Goal: Information Seeking & Learning: Learn about a topic

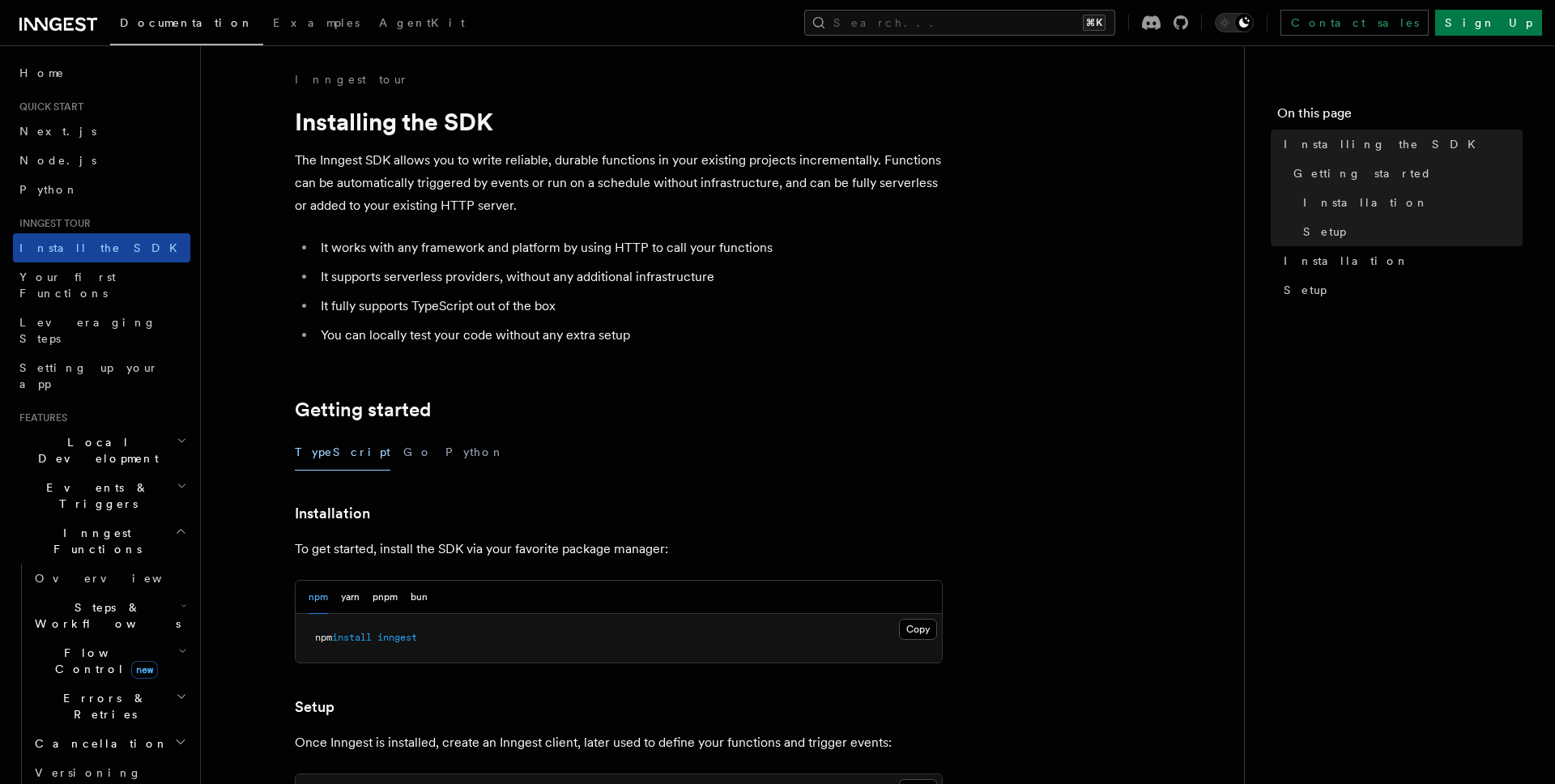
click at [107, 242] on link "Install the SDK" at bounding box center [101, 247] width 177 height 30
click at [56, 479] on span "Events & Triggers" at bounding box center [94, 495] width 164 height 32
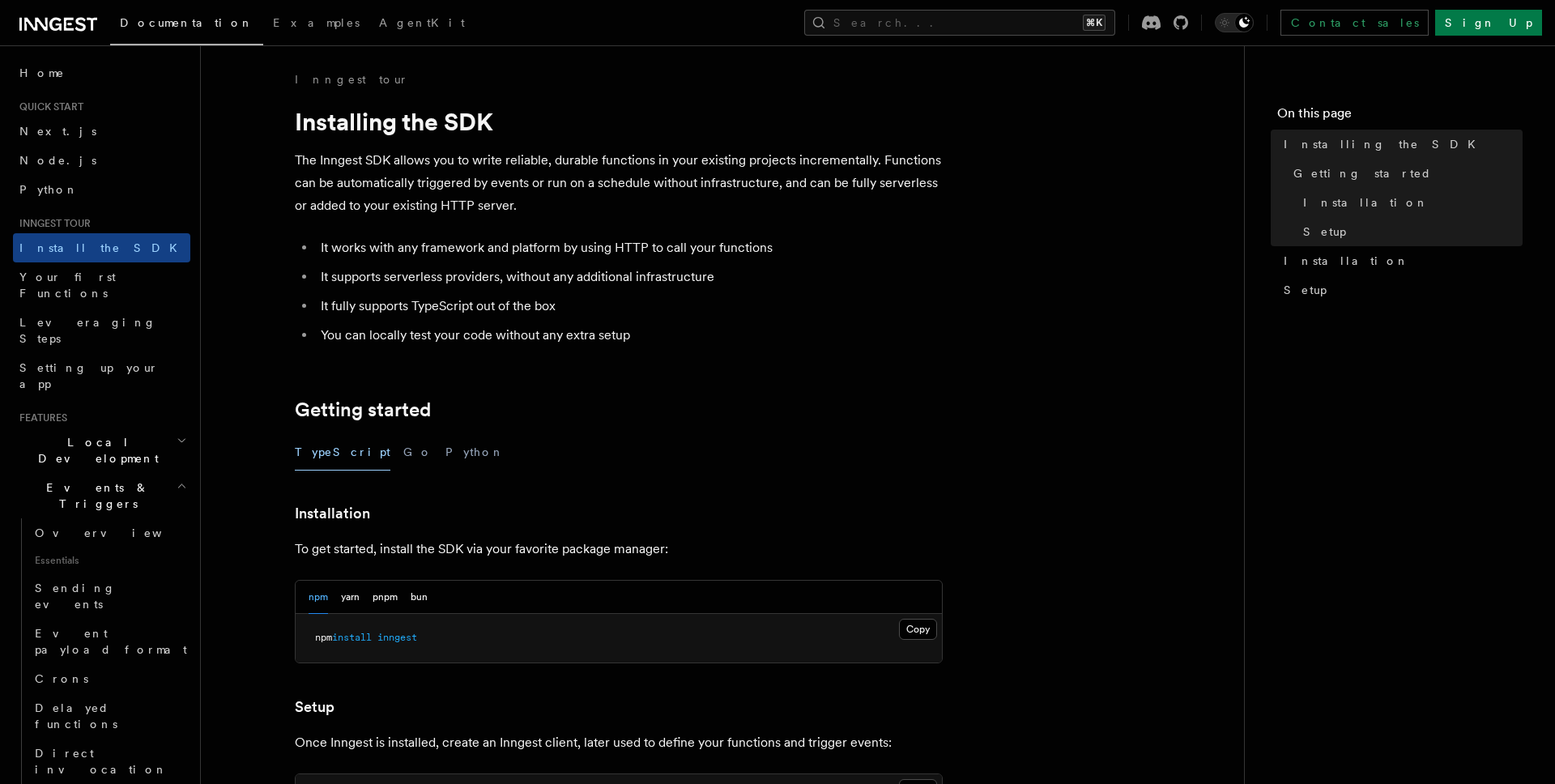
click at [58, 479] on span "Events & Triggers" at bounding box center [94, 495] width 164 height 32
click at [61, 473] on h2 "Events & Triggers" at bounding box center [101, 495] width 177 height 46
click at [65, 526] on span "Overview" at bounding box center [118, 532] width 167 height 13
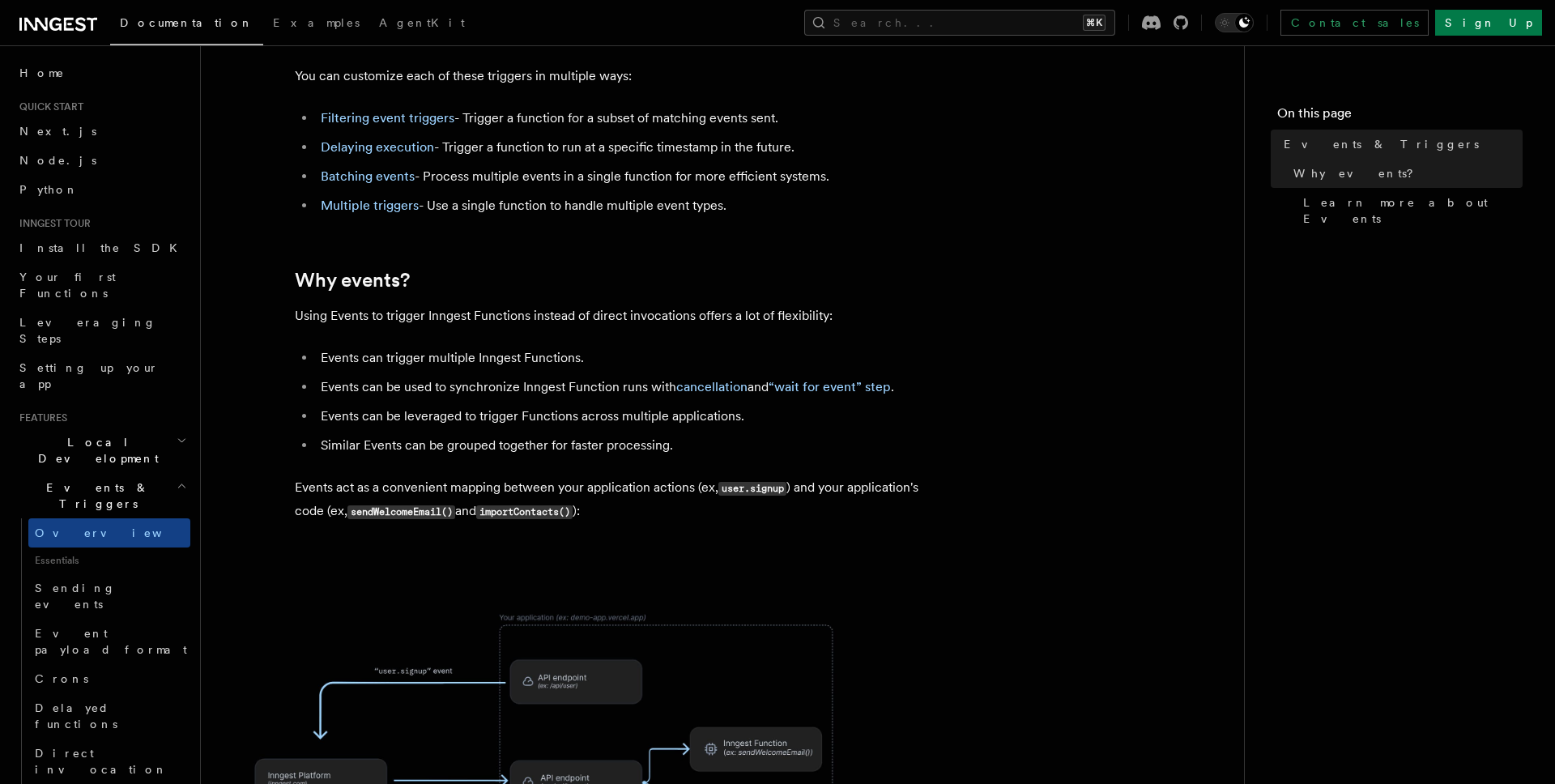
scroll to position [464, 0]
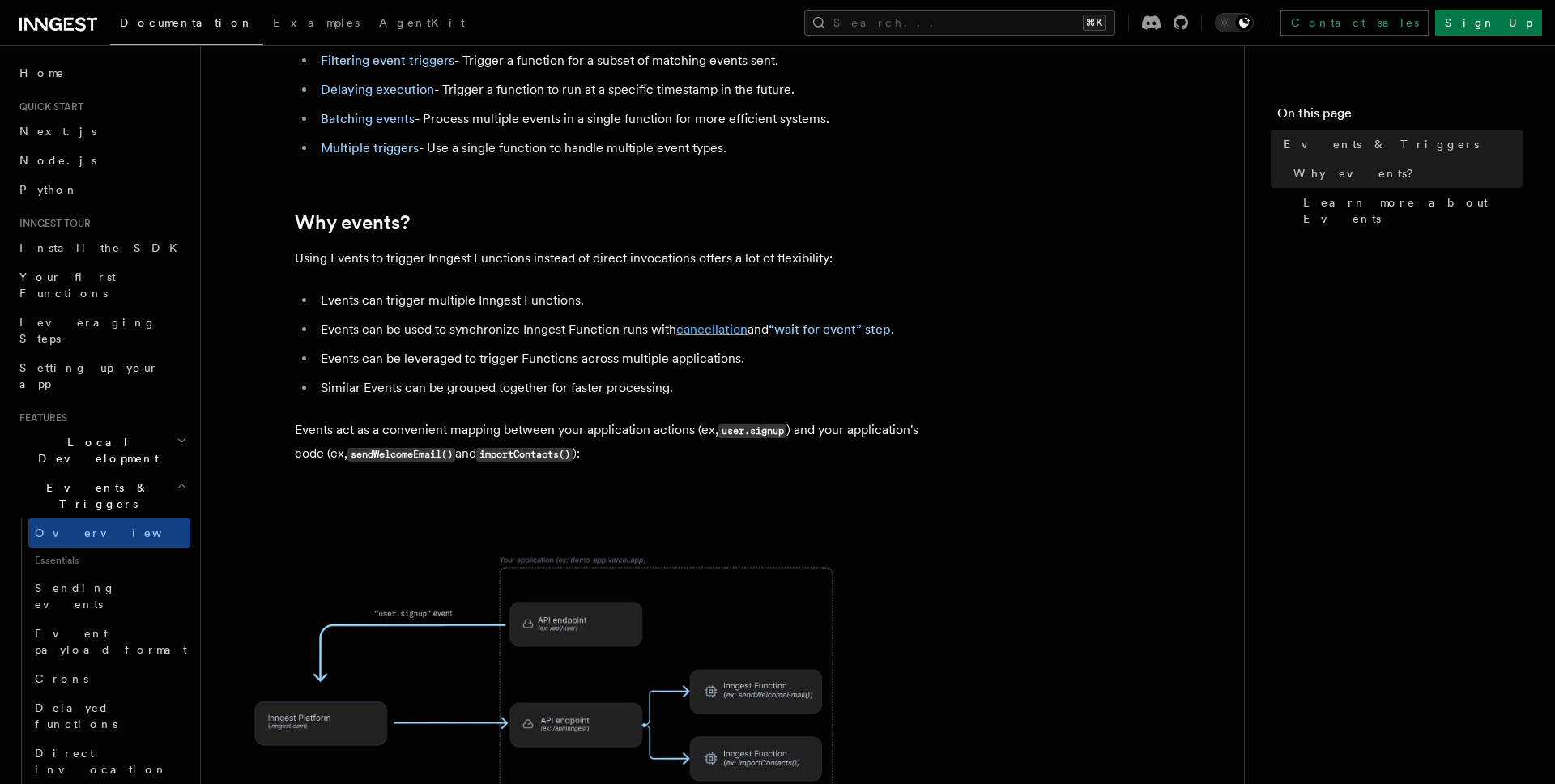
click at [716, 322] on link "cancellation" at bounding box center [712, 329] width 72 height 15
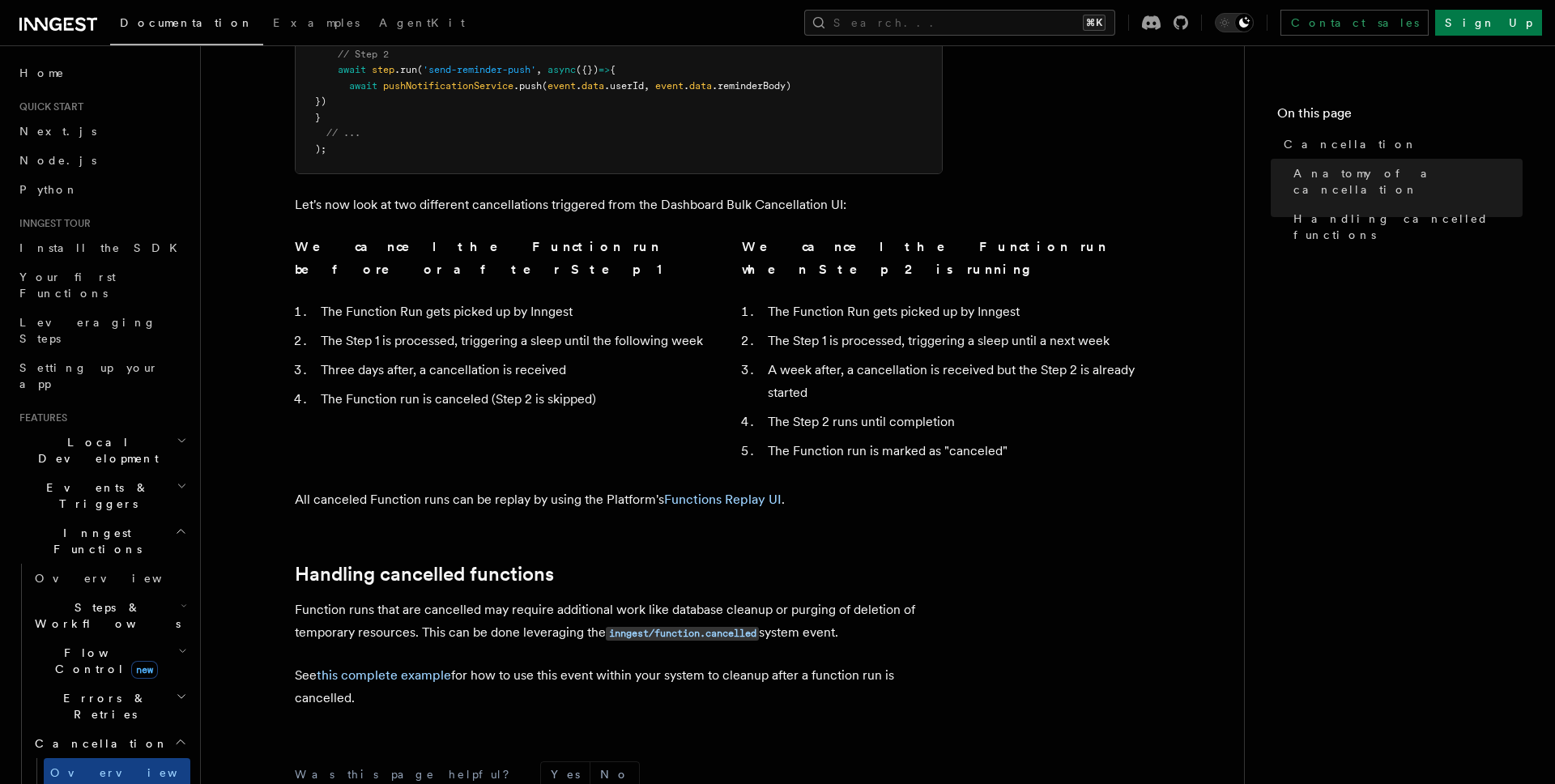
scroll to position [1106, 0]
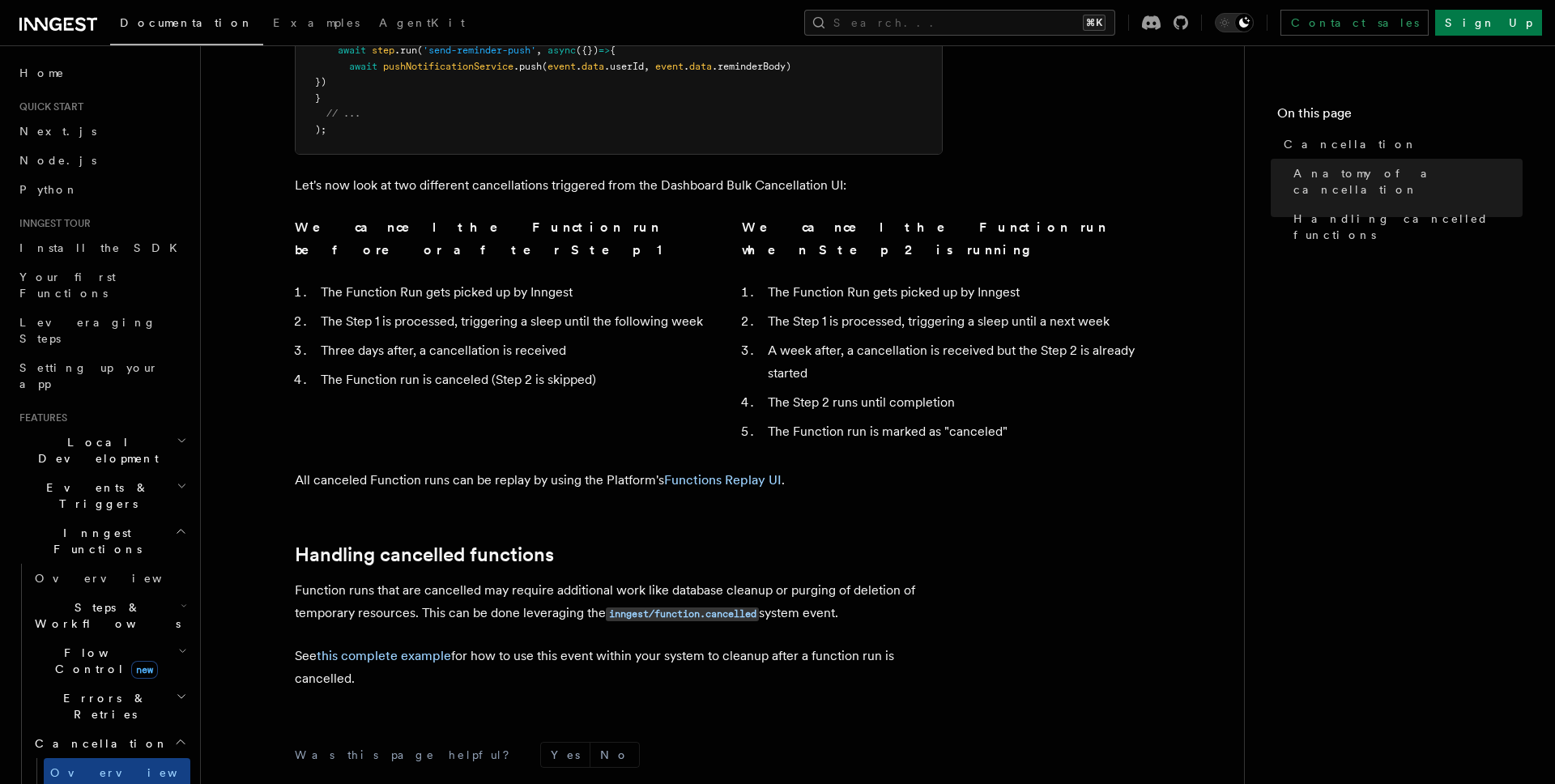
click at [390, 644] on p "See this complete example for how to use this event within your system to clean…" at bounding box center [618, 667] width 648 height 46
drag, startPoint x: 378, startPoint y: 561, endPoint x: 347, endPoint y: 511, distance: 58.8
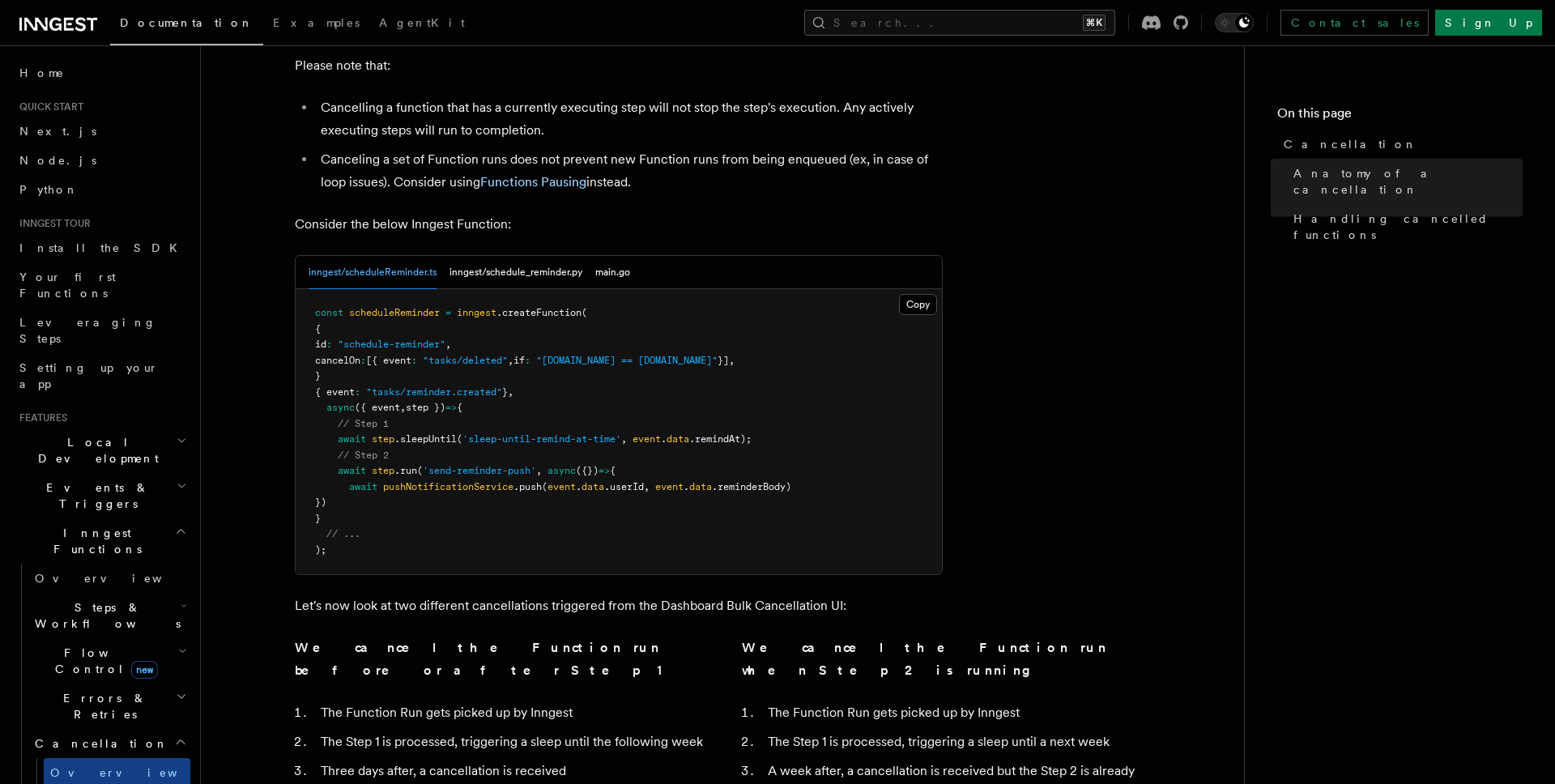
scroll to position [684, 0]
click at [263, 556] on article "Features Inngest Functions Cancellation Cancellation is a useful mechanism for …" at bounding box center [722, 409] width 991 height 2046
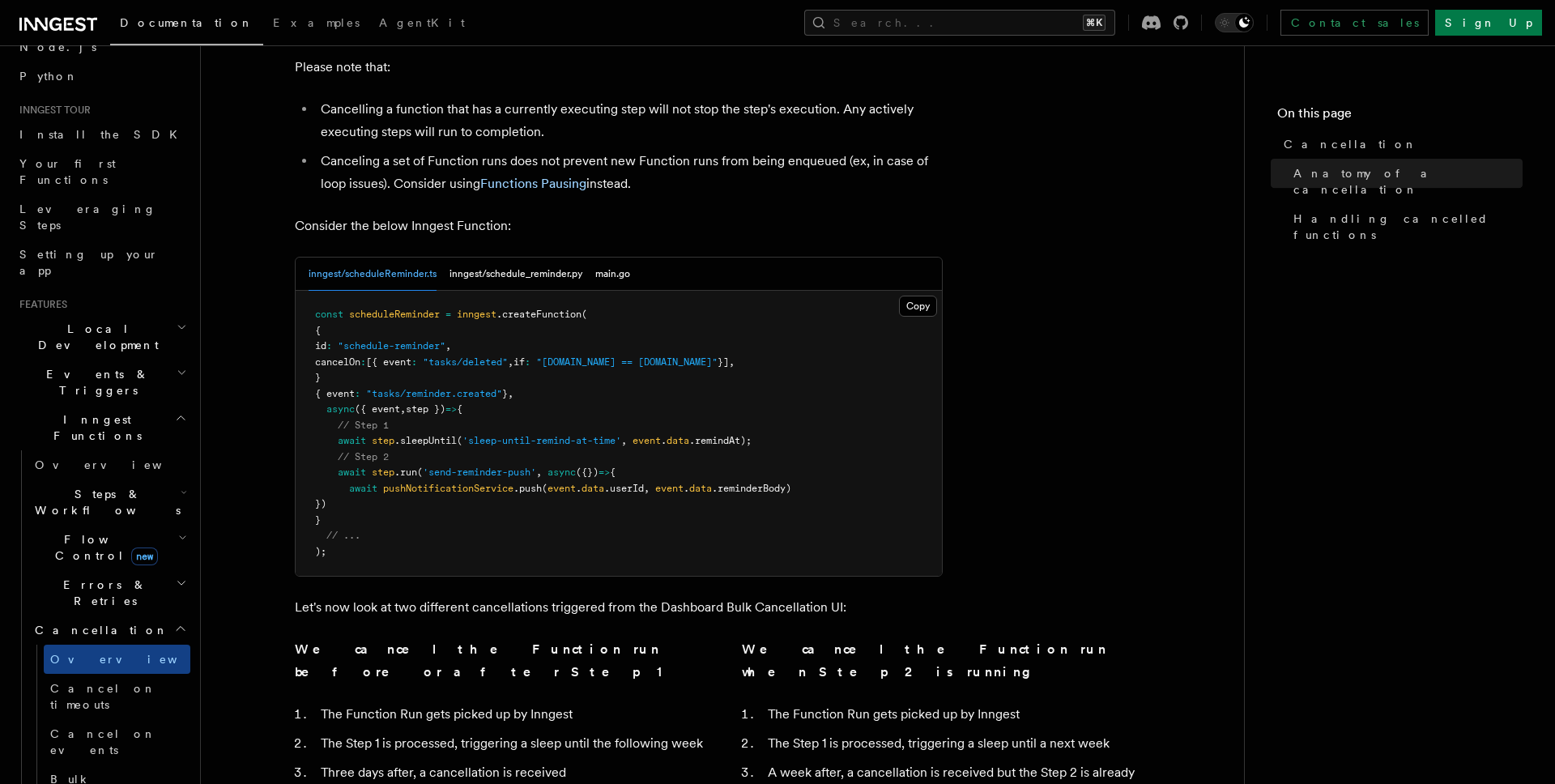
scroll to position [115, 0]
click at [83, 530] on span "Flow Control new" at bounding box center [103, 546] width 150 height 32
click at [116, 598] on link "Singleton new" at bounding box center [117, 614] width 147 height 32
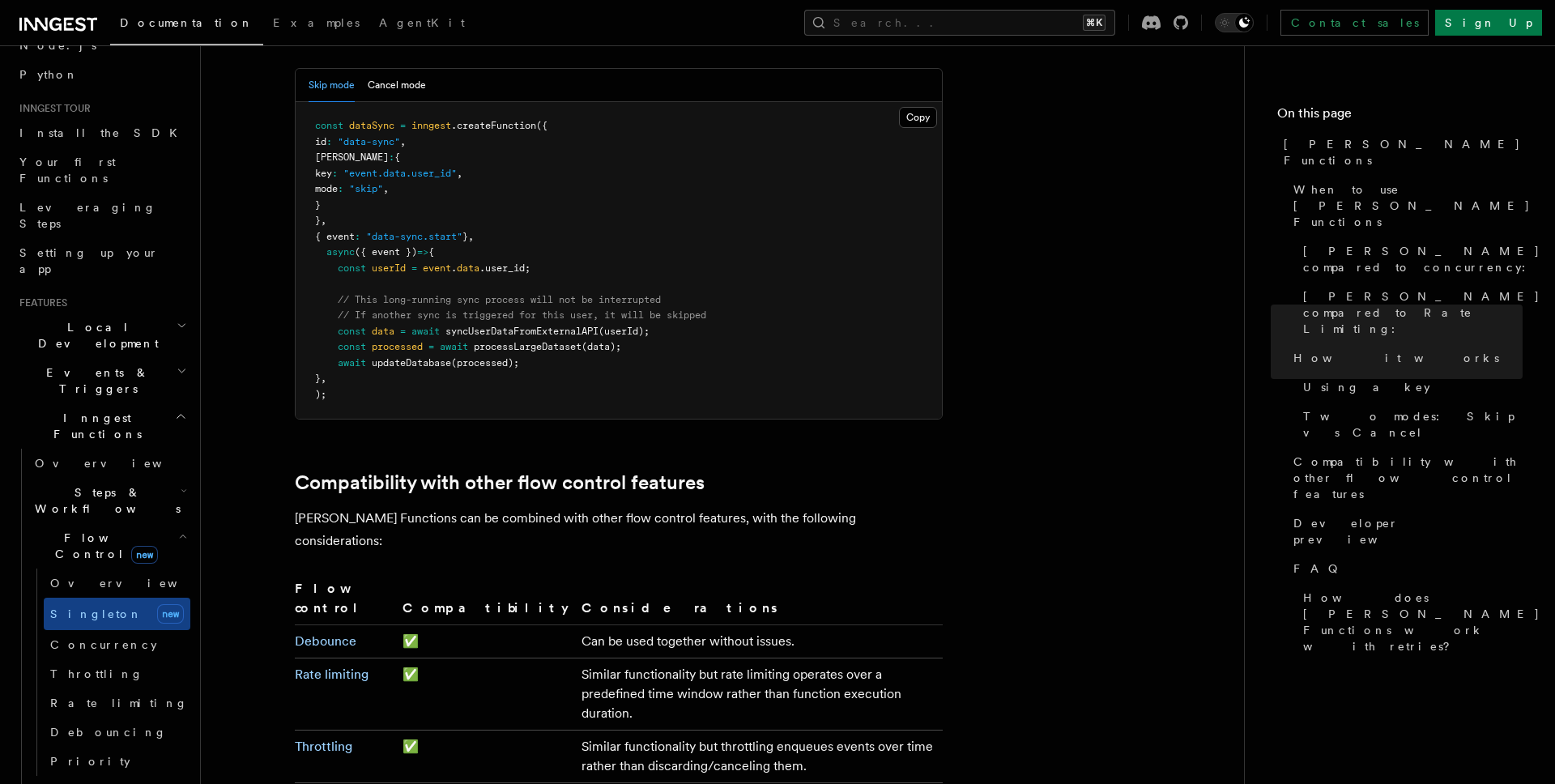
scroll to position [2369, 0]
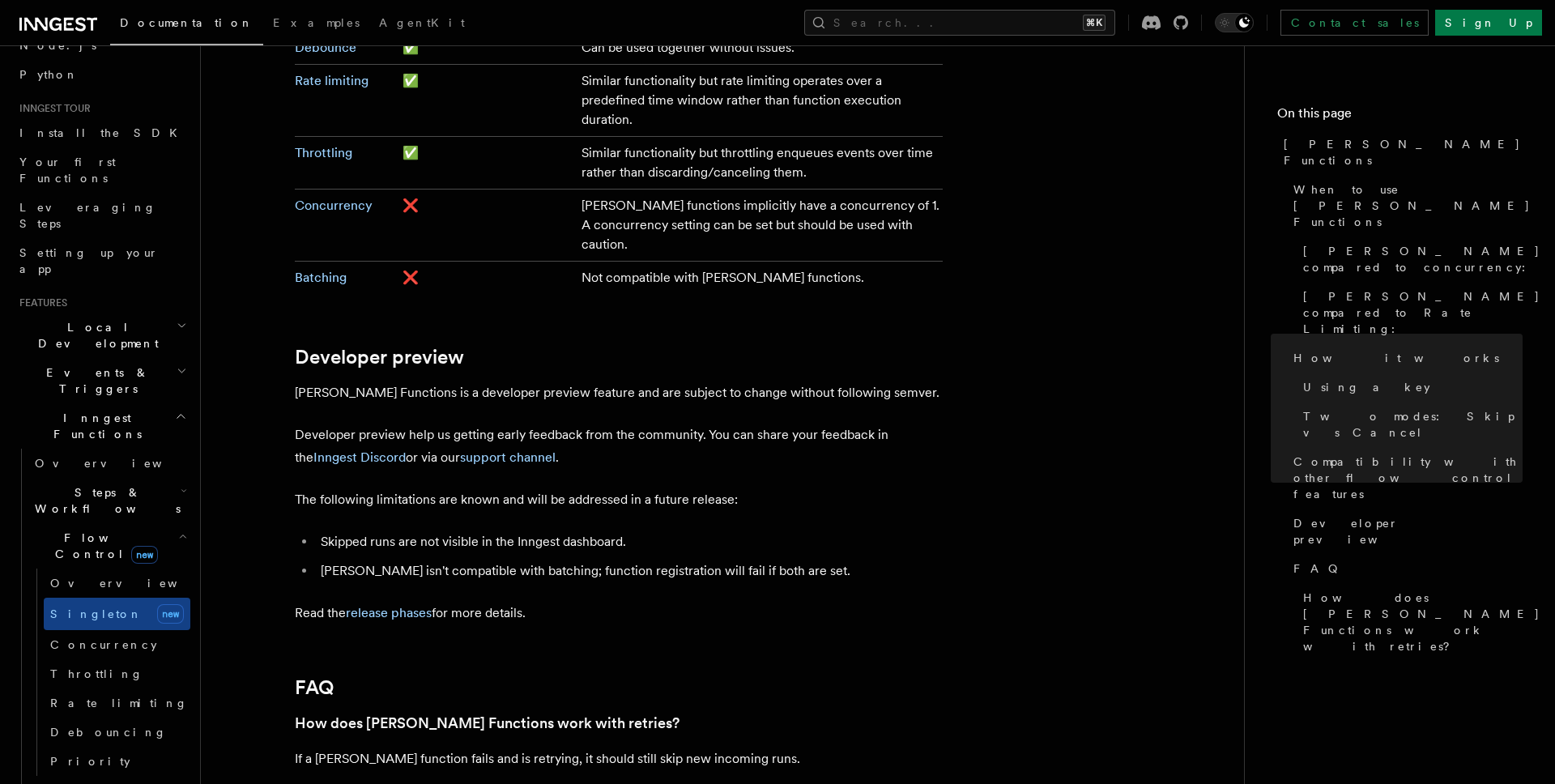
scroll to position [2984, 0]
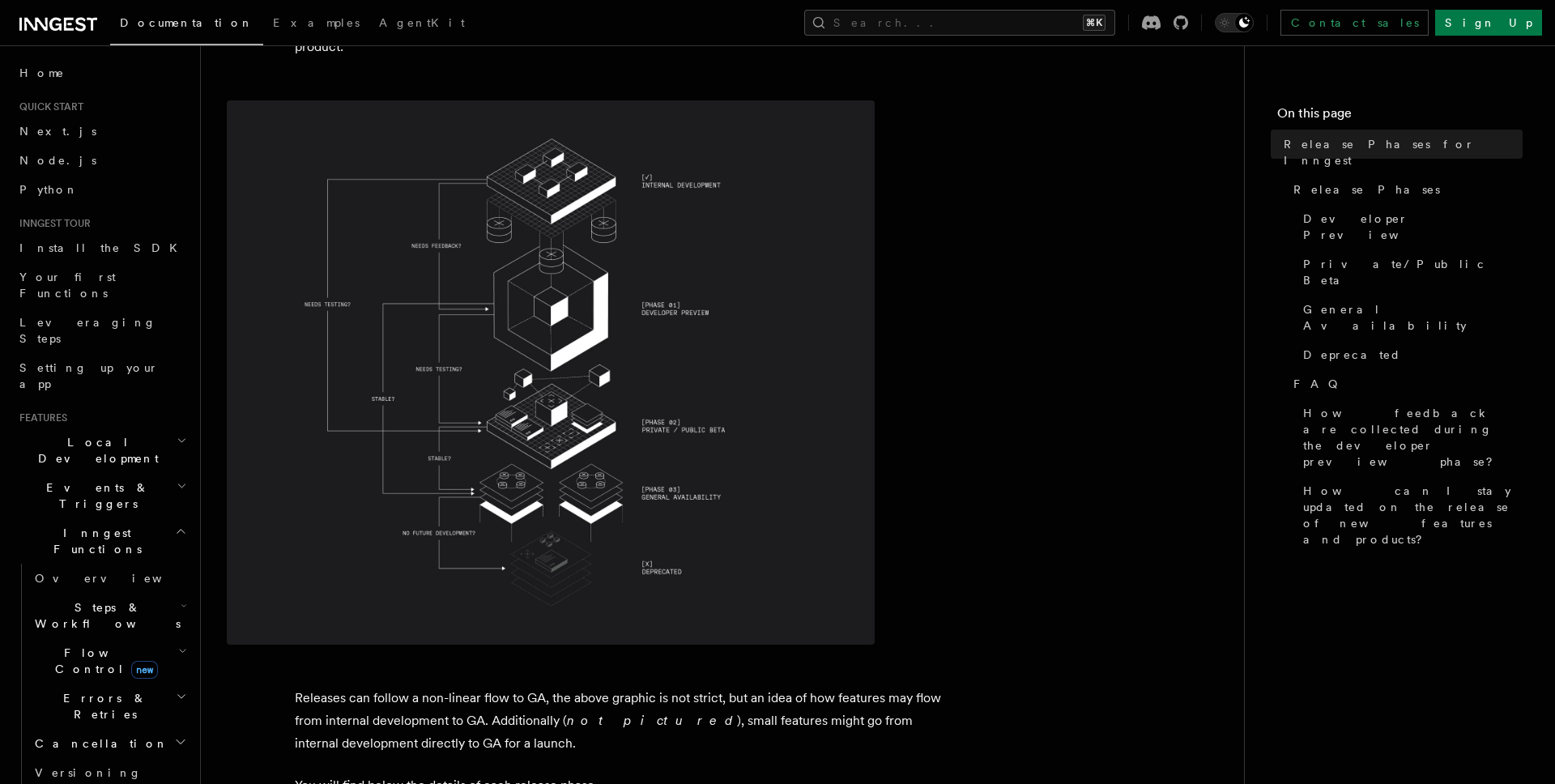
scroll to position [188, 0]
click at [1188, 29] on icon at bounding box center [1180, 22] width 14 height 14
click at [160, 684] on h2 "Errors & Retries" at bounding box center [109, 706] width 162 height 46
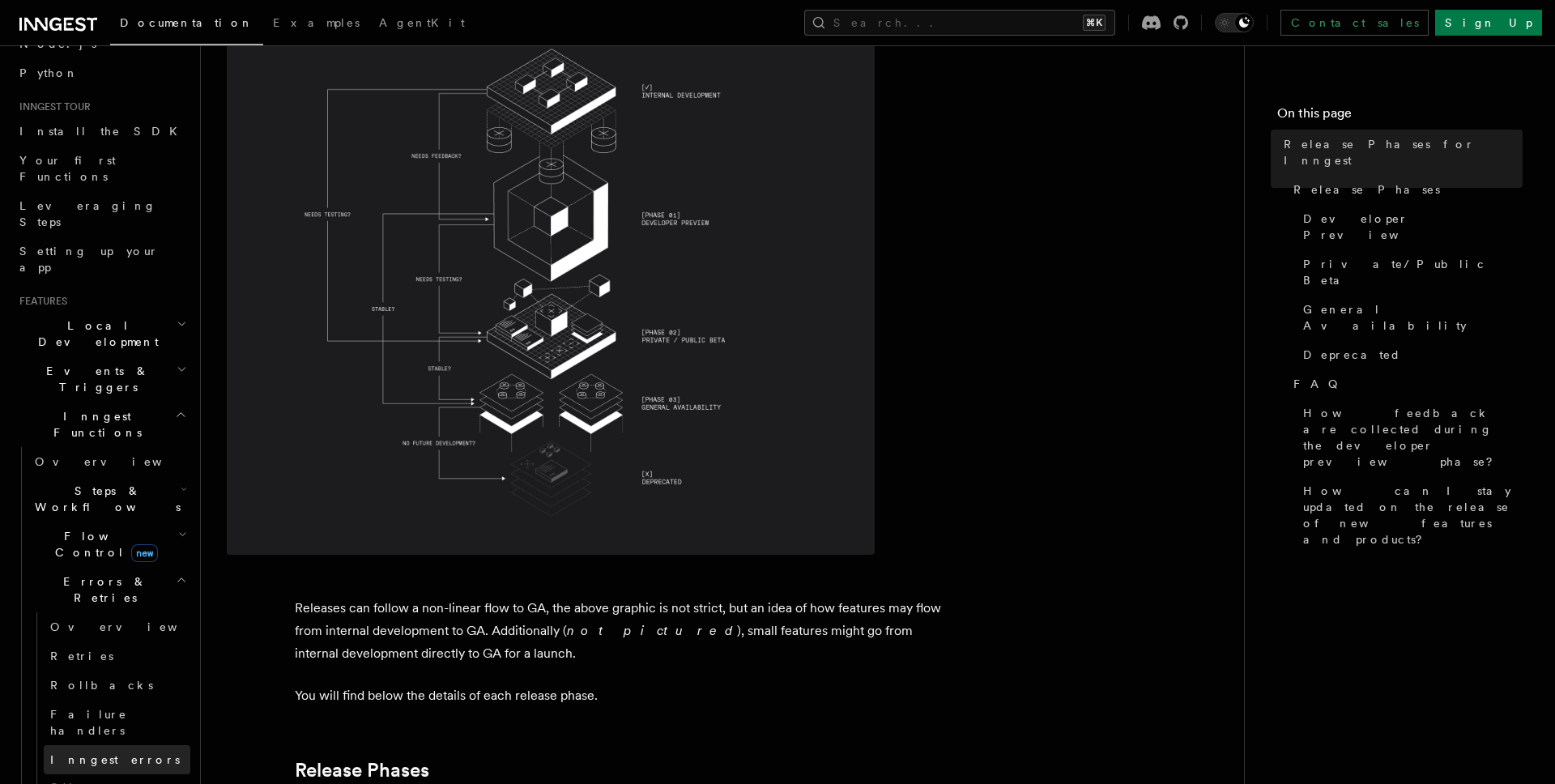
scroll to position [121, 0]
click at [96, 675] on span "Rollbacks" at bounding box center [101, 681] width 103 height 13
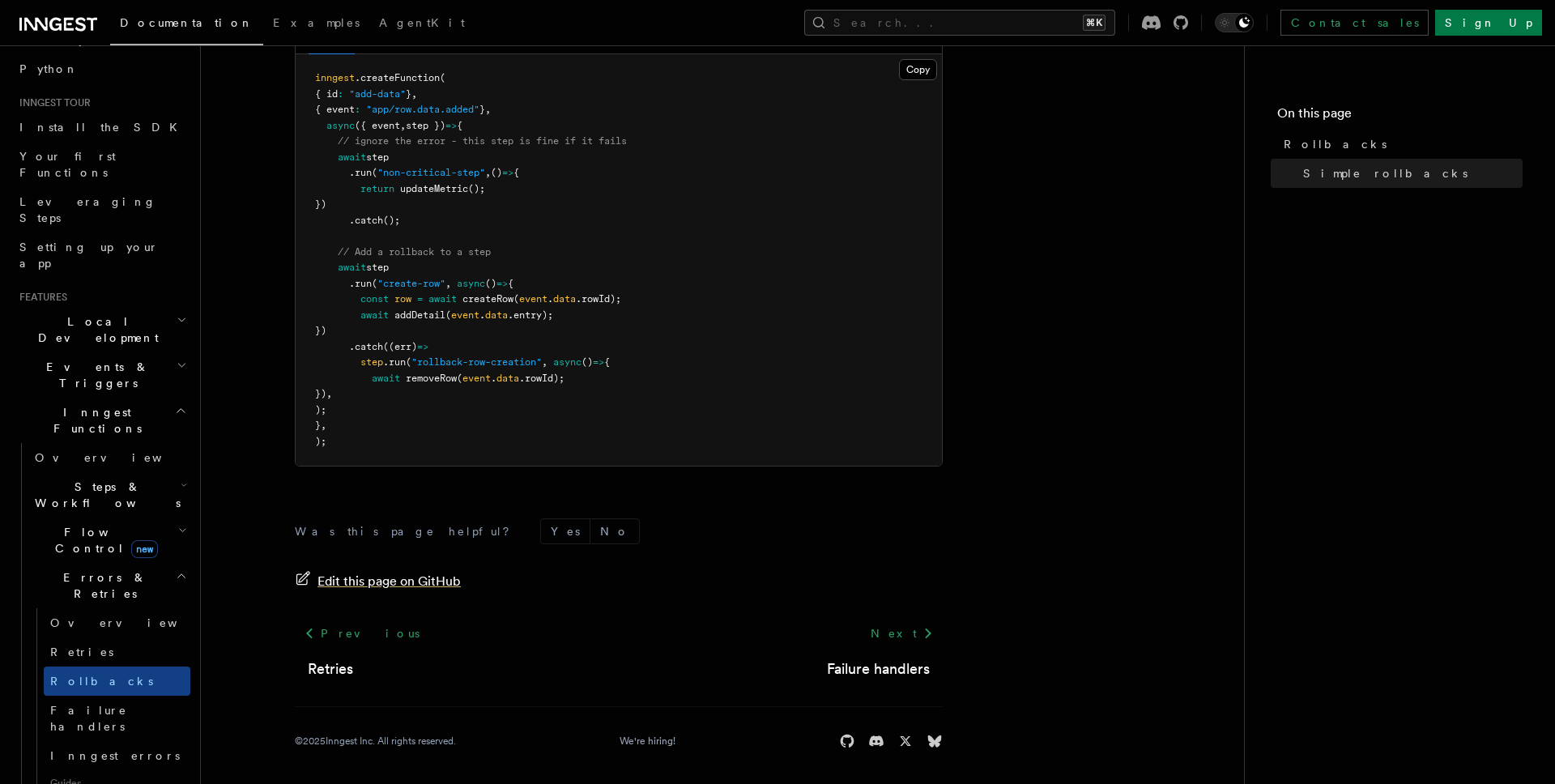
scroll to position [966, 0]
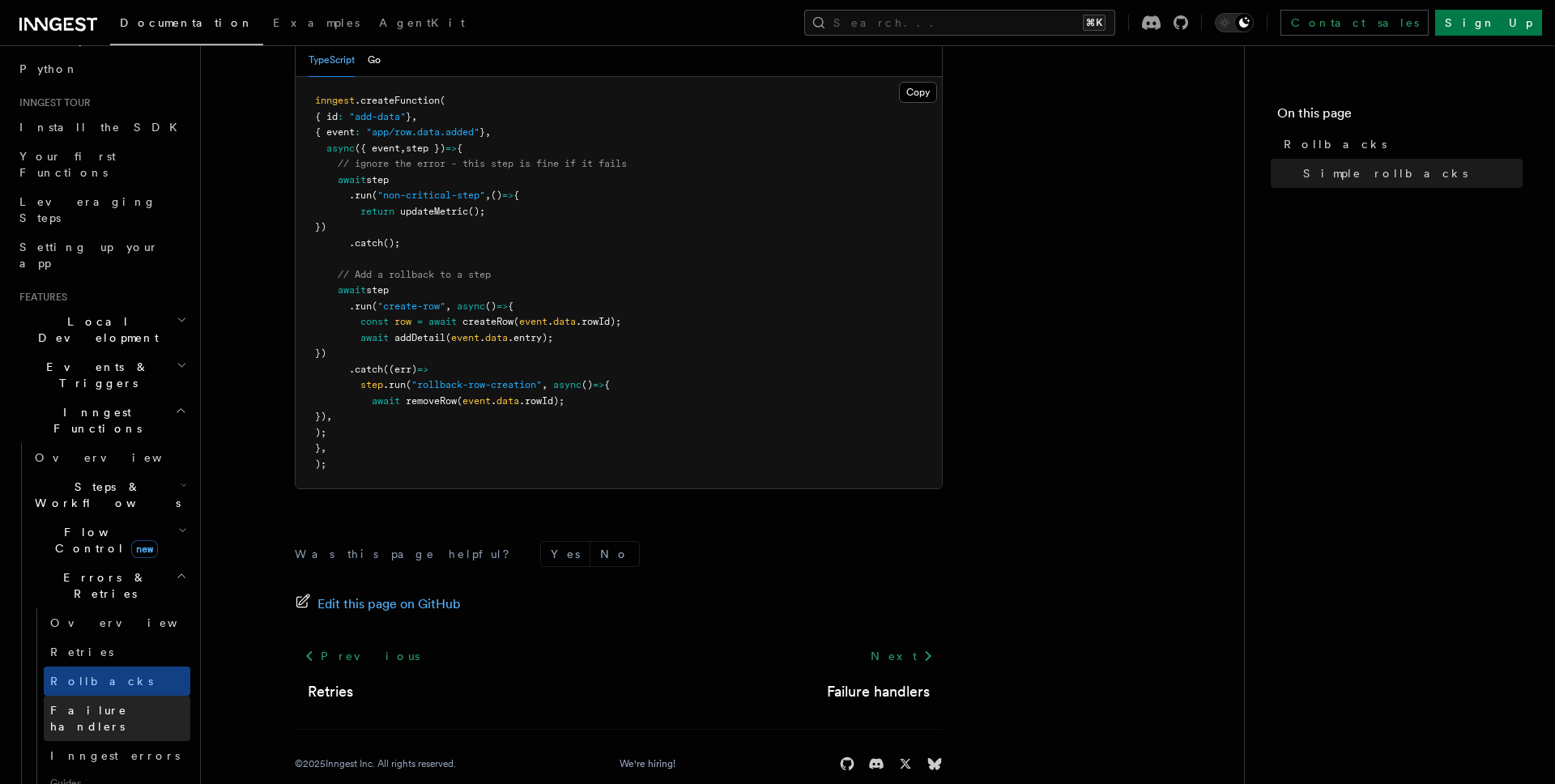
click at [118, 695] on link "Failure handlers" at bounding box center [117, 718] width 147 height 46
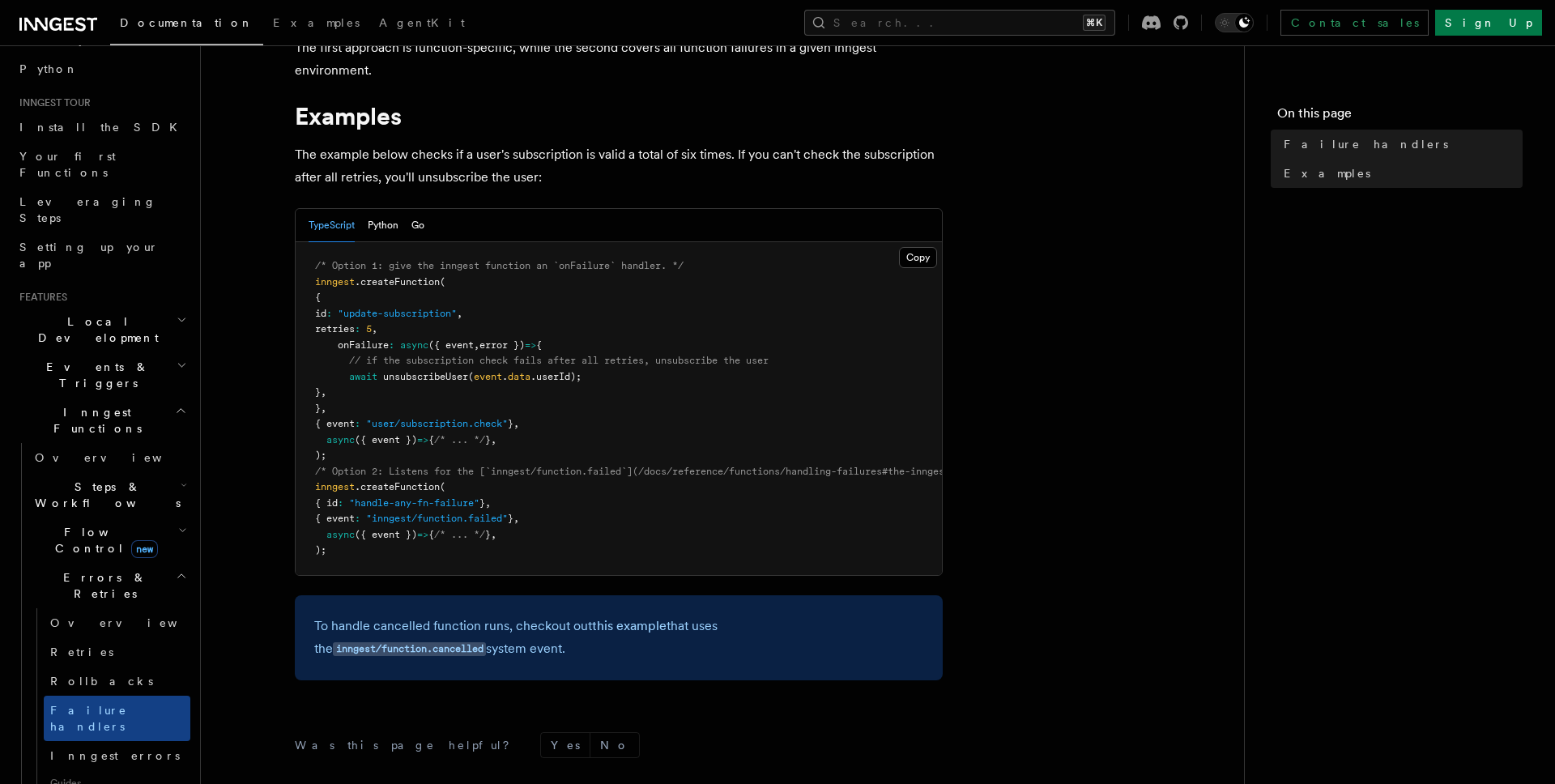
scroll to position [204, 0]
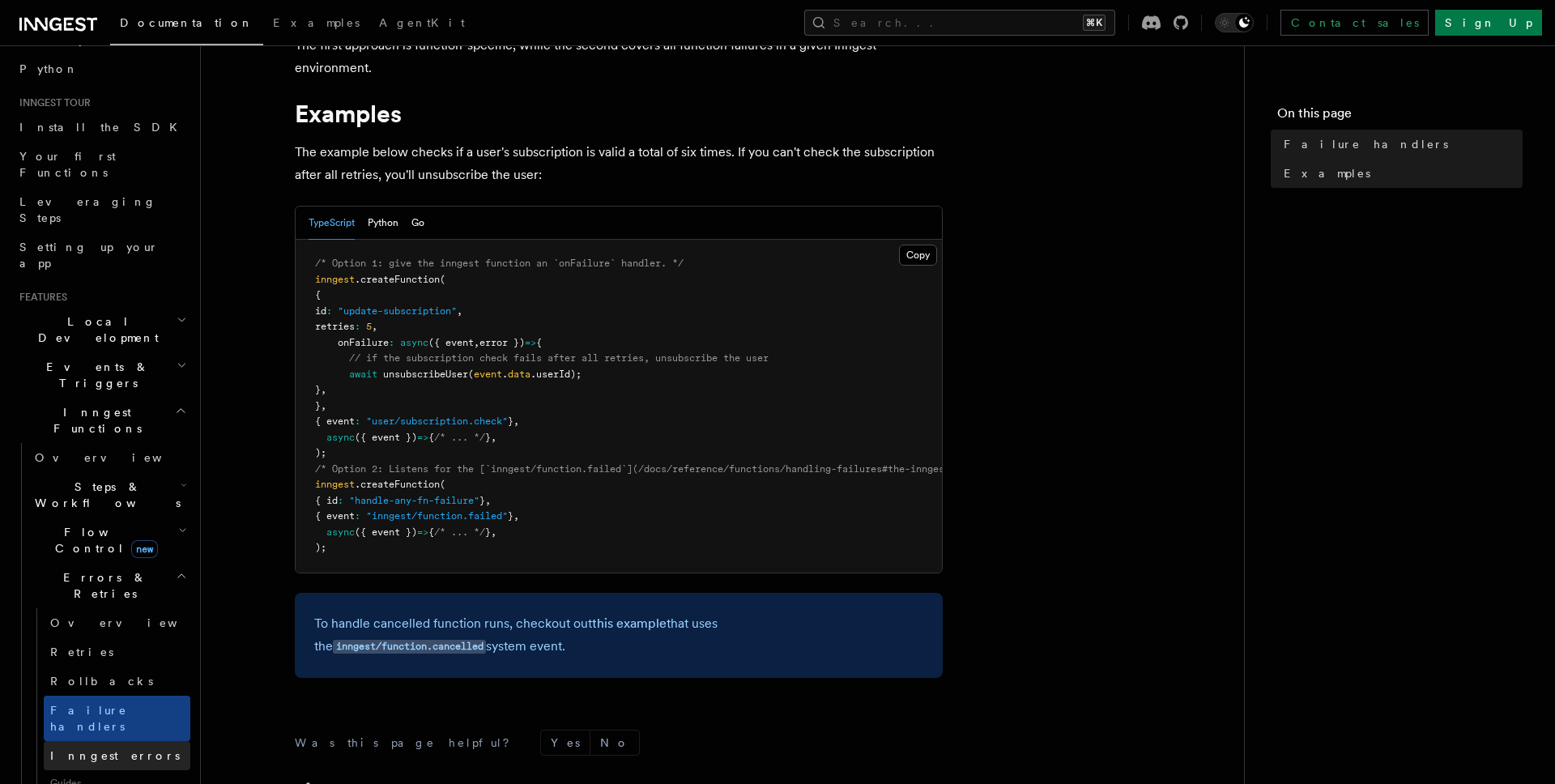
click at [136, 741] on link "Inngest errors" at bounding box center [117, 755] width 147 height 30
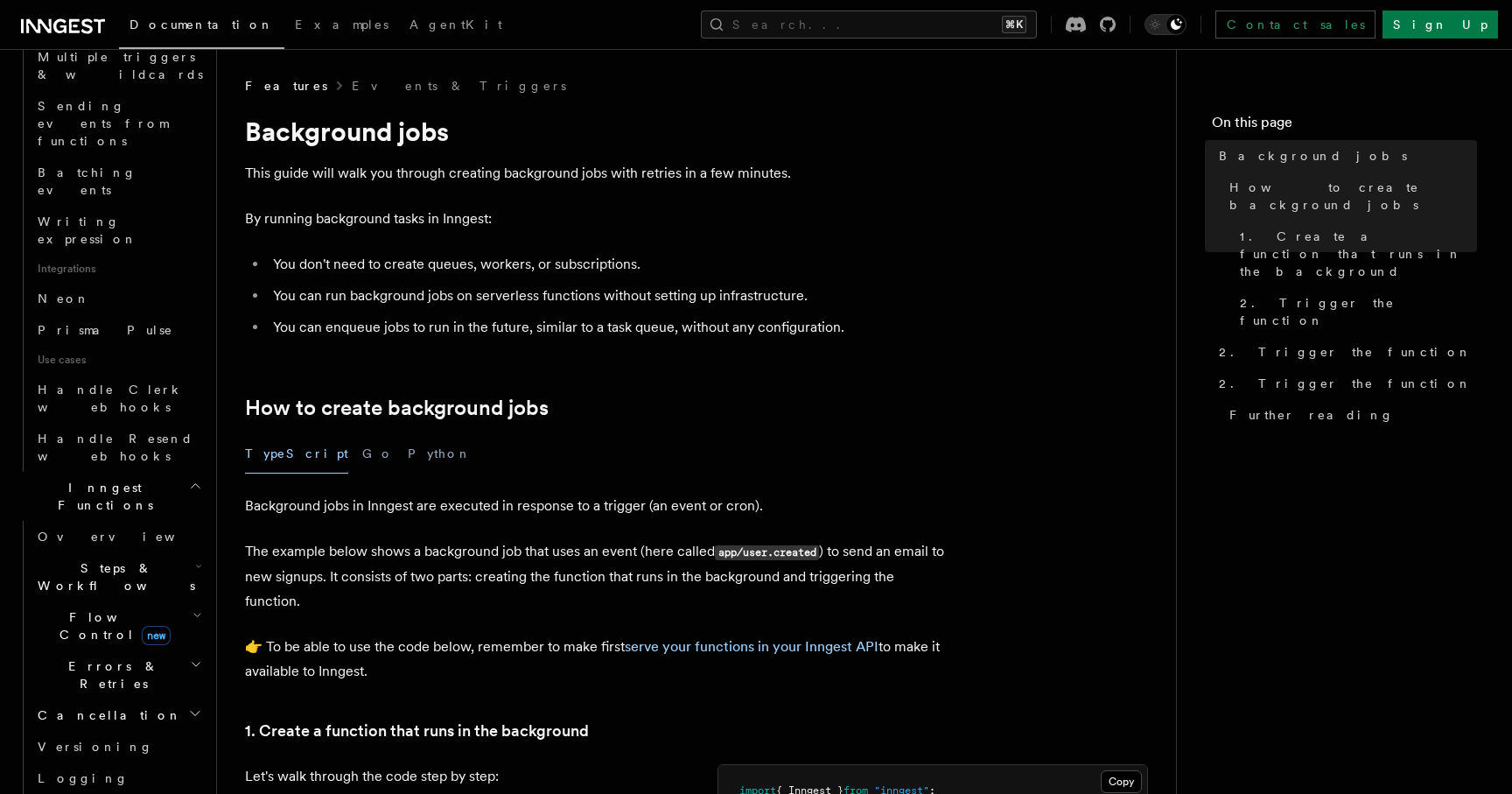
scroll to position [977, 0]
